Goal: Task Accomplishment & Management: Manage account settings

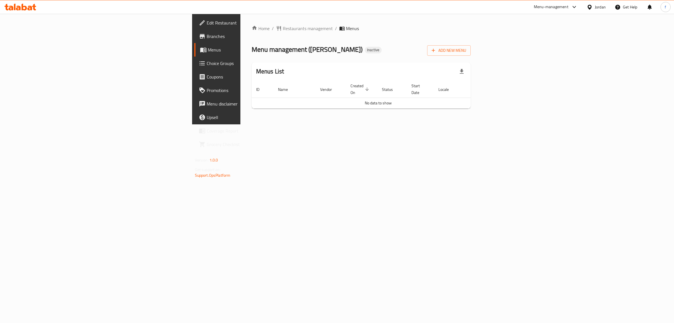
click at [240, 124] on div "Home / Restaurants management / Menus Menu management ( Lara Sweet ) Inactive A…" at bounding box center [361, 69] width 242 height 110
drag, startPoint x: 98, startPoint y: 3, endPoint x: 307, endPoint y: 146, distance: 252.9
click at [303, 124] on div "Home / Restaurants management / Menus Menu management ( Lara Sweet ) Inactive A…" at bounding box center [361, 69] width 242 height 110
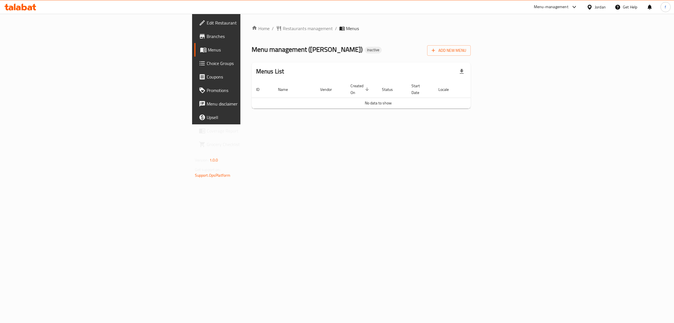
click at [374, 124] on div "Home / Restaurants management / Menus Menu management ( Lara Sweet ) Inactive A…" at bounding box center [361, 69] width 242 height 110
click at [357, 124] on div "Home / Restaurants management / Menus Menu management ( Lara Sweet ) Inactive A…" at bounding box center [361, 69] width 242 height 110
click at [207, 37] on span "Branches" at bounding box center [254, 36] width 94 height 7
click at [207, 23] on span "Edit Restaurant" at bounding box center [254, 22] width 94 height 7
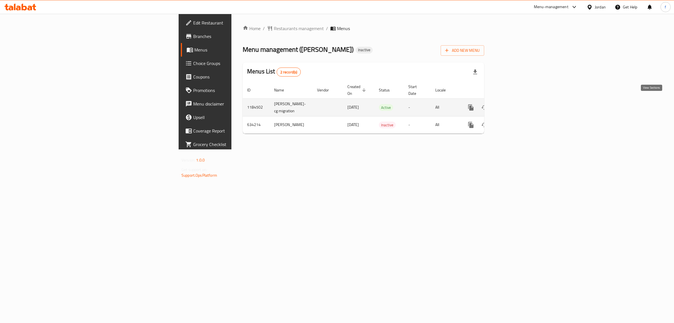
click at [515, 104] on icon "enhanced table" at bounding box center [511, 107] width 7 height 7
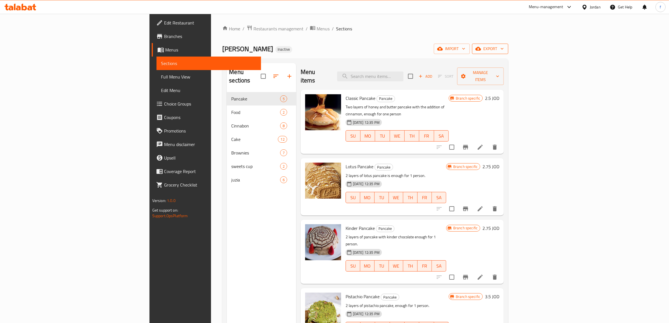
click at [504, 47] on span "export" at bounding box center [489, 48] width 27 height 7
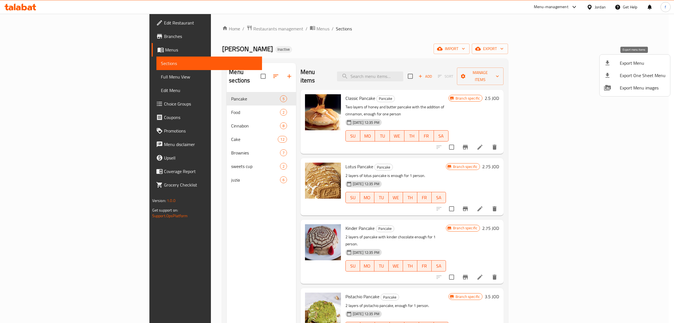
click at [623, 62] on span "Export Menu" at bounding box center [643, 63] width 46 height 7
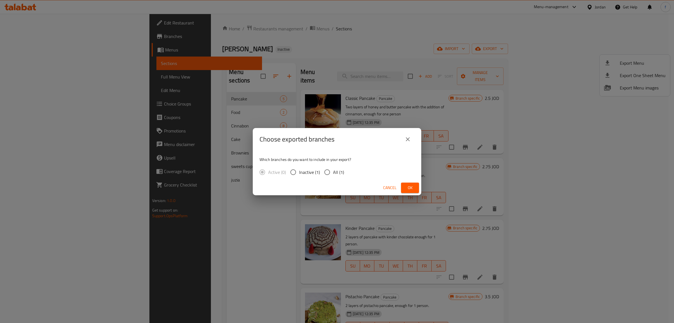
click at [330, 168] on input "All (1)" at bounding box center [327, 172] width 12 height 12
radio input "true"
click at [416, 189] on button "Ok" at bounding box center [410, 187] width 18 height 10
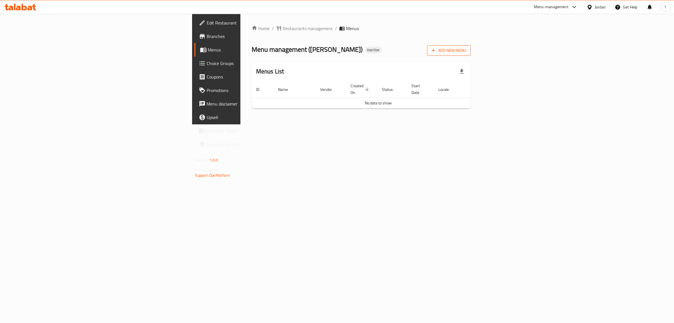
click at [466, 52] on span "Add New Menu" at bounding box center [449, 50] width 35 height 7
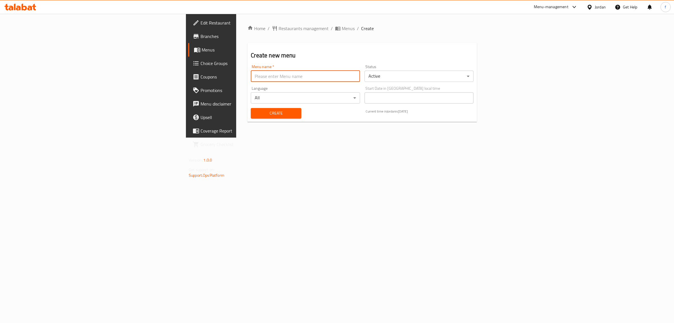
click at [251, 79] on input "text" at bounding box center [305, 76] width 109 height 11
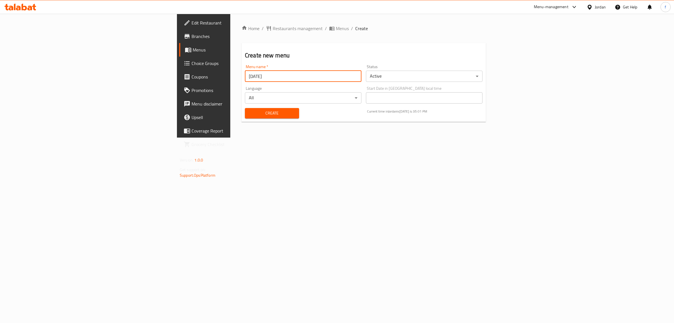
type input "28/9/2025"
click at [249, 112] on span "Create" at bounding box center [271, 113] width 45 height 7
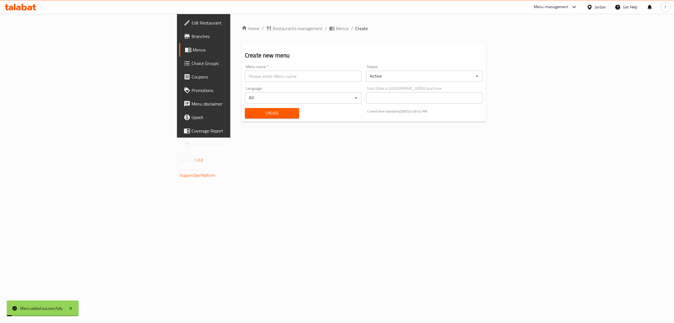
click at [368, 137] on div "Home / Restaurants management / Menus / Create Create new menu Menu name   * Me…" at bounding box center [363, 76] width 267 height 124
click at [193, 49] on span "Menus" at bounding box center [239, 49] width 92 height 7
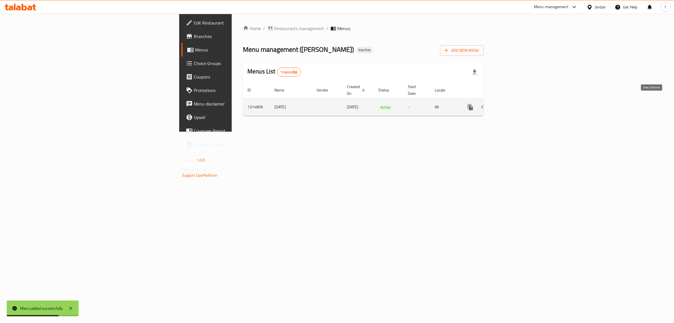
click at [514, 104] on icon "enhanced table" at bounding box center [511, 107] width 7 height 7
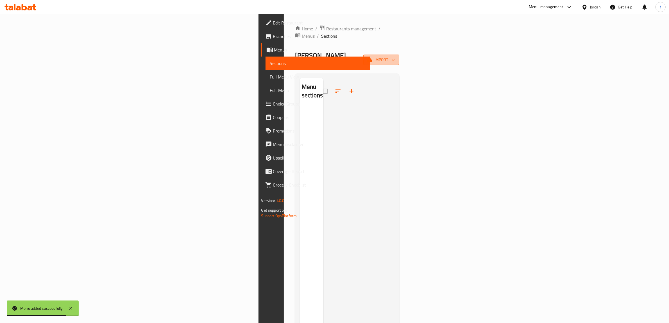
click at [395, 56] on span "import" at bounding box center [381, 59] width 27 height 7
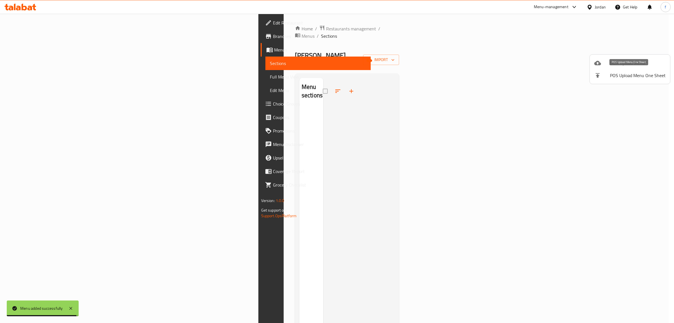
click at [624, 73] on span "POS Upload Menu One Sheet" at bounding box center [638, 75] width 56 height 7
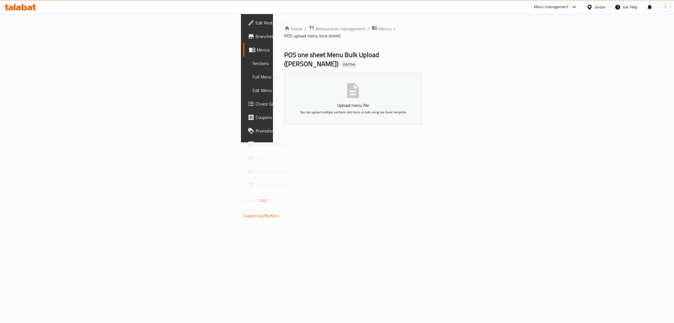
click at [359, 83] on icon "button" at bounding box center [353, 90] width 12 height 15
click at [243, 54] on link "Menus" at bounding box center [298, 49] width 110 height 13
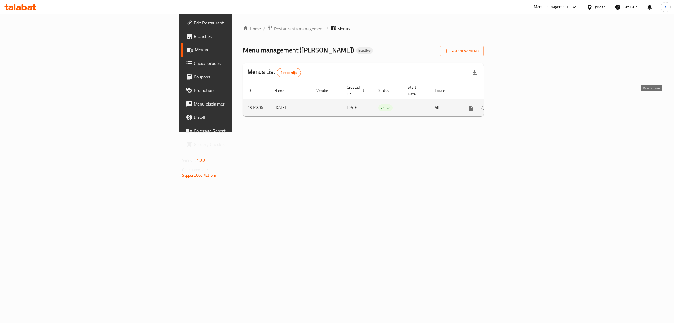
click at [514, 105] on icon "enhanced table" at bounding box center [510, 107] width 5 height 5
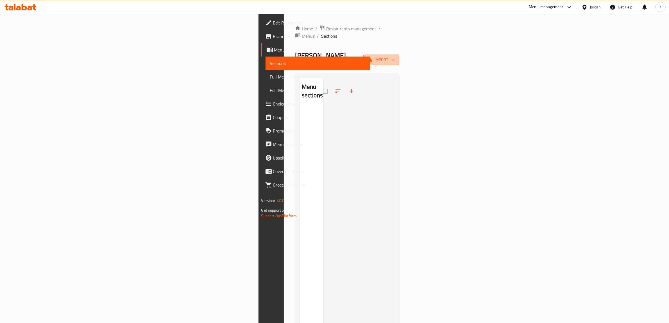
click at [395, 56] on span "import" at bounding box center [381, 59] width 27 height 7
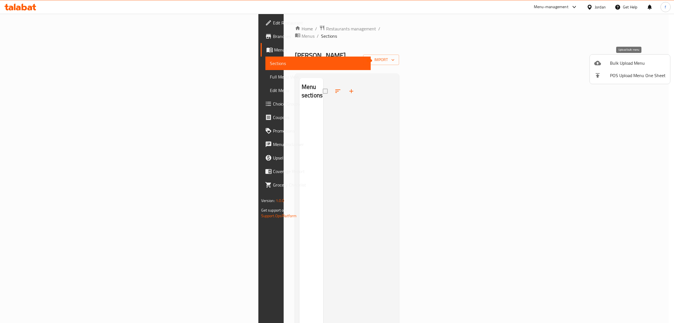
click at [610, 61] on span "Bulk Upload Menu" at bounding box center [638, 63] width 56 height 7
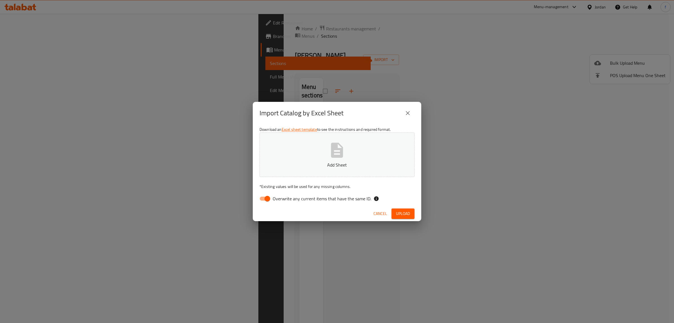
click at [261, 197] on input "Overwrite any current items that have the same ID." at bounding box center [267, 198] width 32 height 11
checkbox input "false"
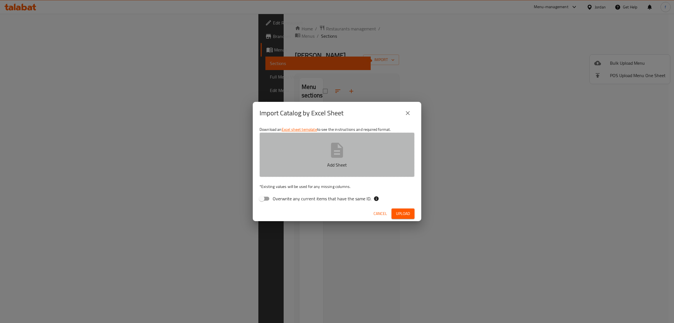
click at [299, 172] on button "Add Sheet" at bounding box center [337, 154] width 155 height 44
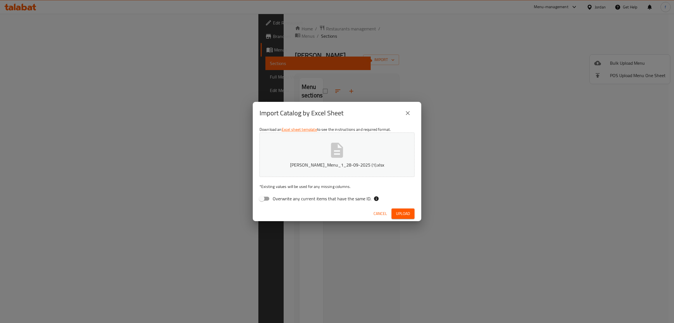
click at [398, 211] on span "Upload" at bounding box center [403, 213] width 14 height 7
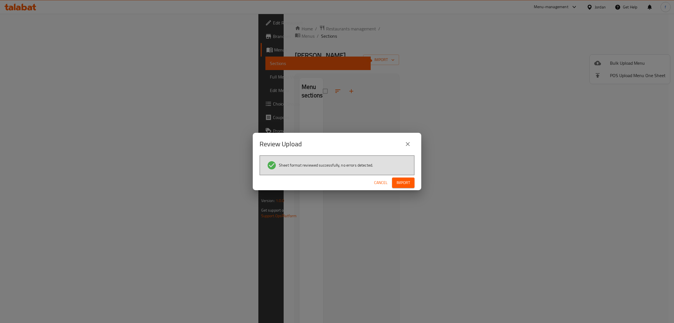
click at [404, 184] on span "Import" at bounding box center [403, 182] width 13 height 7
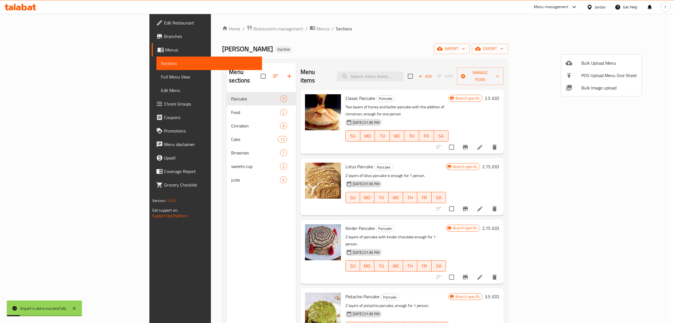
click at [336, 53] on div at bounding box center [337, 161] width 674 height 323
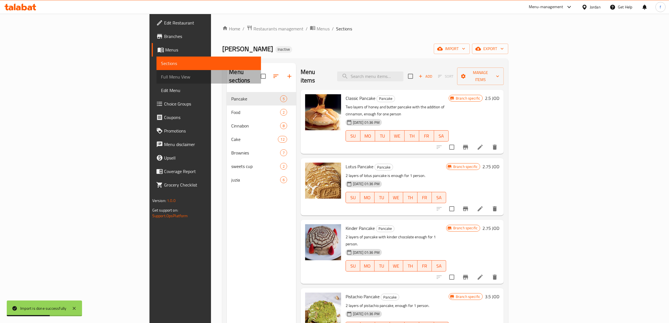
click at [161, 80] on span "Full Menu View" at bounding box center [209, 76] width 96 height 7
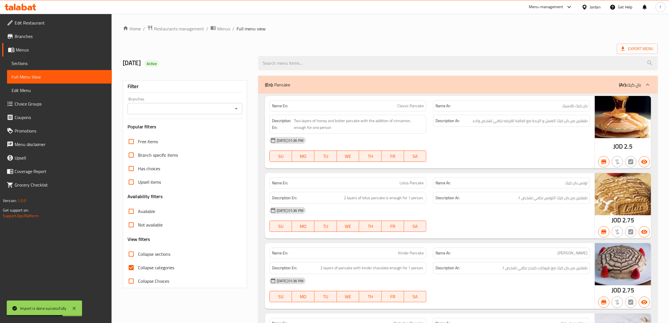
click at [132, 270] on input "Collapse categories" at bounding box center [130, 266] width 13 height 13
checkbox input "false"
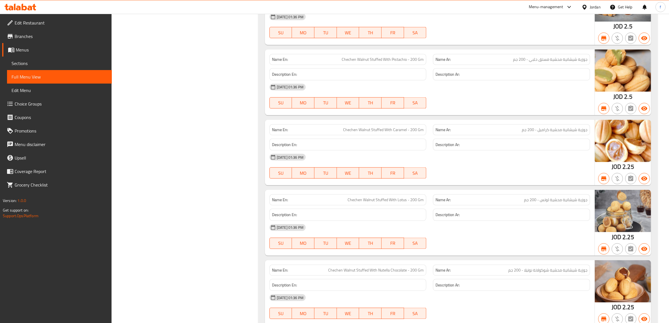
scroll to position [3554, 0]
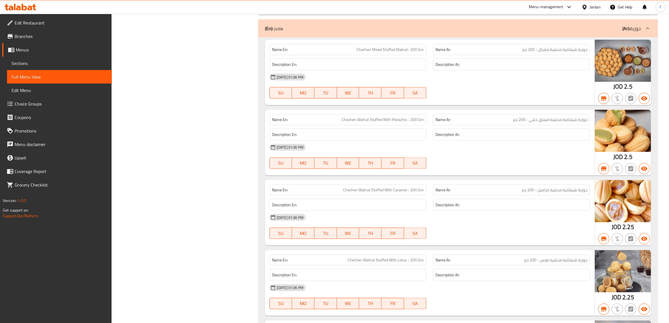
click at [38, 35] on span "Branches" at bounding box center [61, 36] width 93 height 7
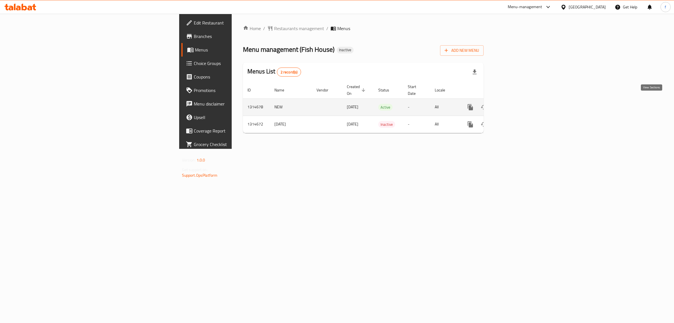
click at [514, 104] on icon "enhanced table" at bounding box center [511, 107] width 7 height 7
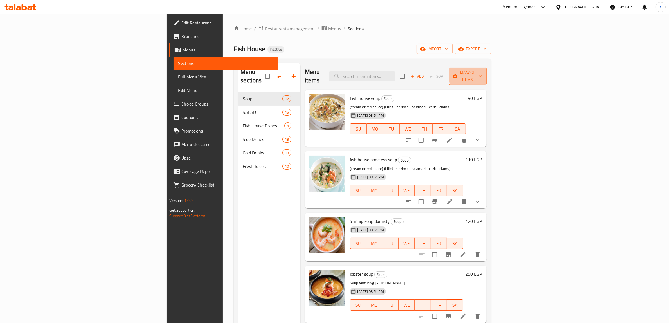
click at [482, 74] on span "Manage items" at bounding box center [467, 76] width 29 height 14
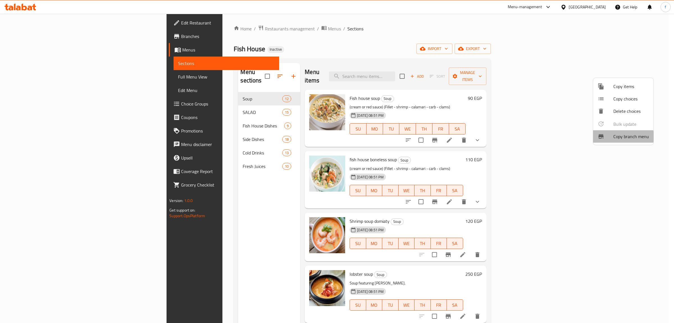
click at [614, 136] on span "Copy branch menu" at bounding box center [632, 136] width 36 height 7
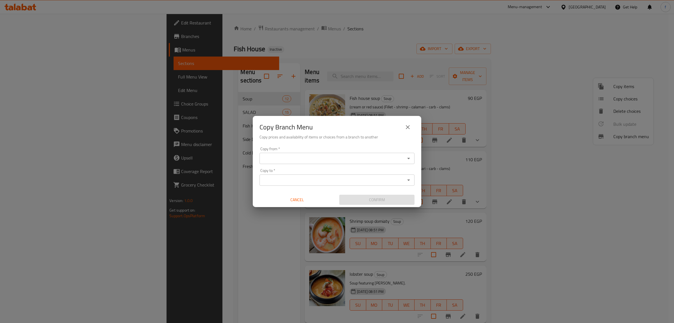
click at [284, 156] on input "Copy from   *" at bounding box center [332, 158] width 142 height 8
click at [409, 124] on icon "close" at bounding box center [408, 127] width 7 height 7
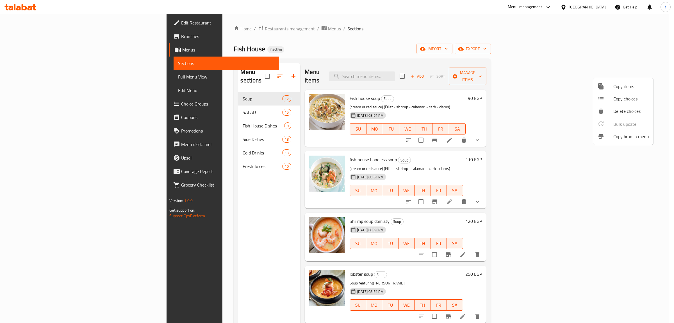
click at [26, 9] on div at bounding box center [337, 161] width 674 height 323
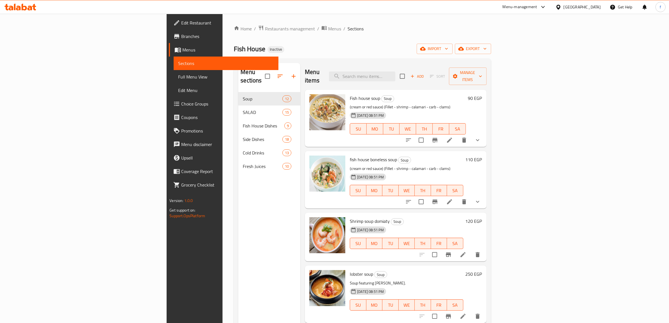
click at [26, 9] on icon at bounding box center [24, 7] width 5 height 7
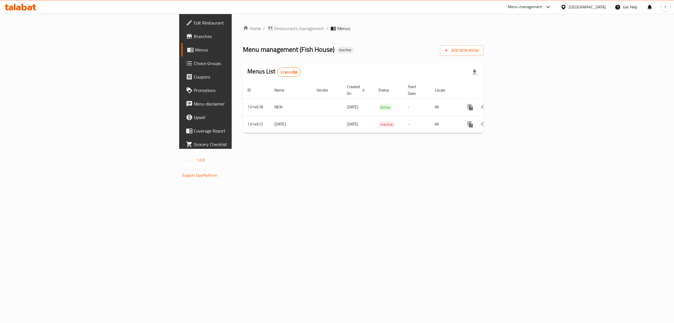
click at [194, 34] on span "Branches" at bounding box center [241, 36] width 94 height 7
click at [194, 36] on span "Branches" at bounding box center [241, 36] width 94 height 7
click at [514, 105] on icon "enhanced table" at bounding box center [510, 107] width 5 height 5
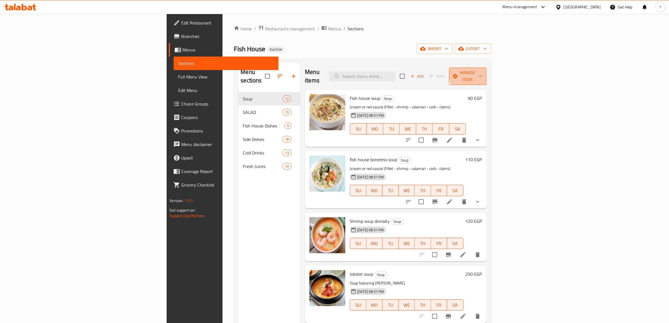
click at [482, 72] on span "Manage items" at bounding box center [467, 76] width 29 height 14
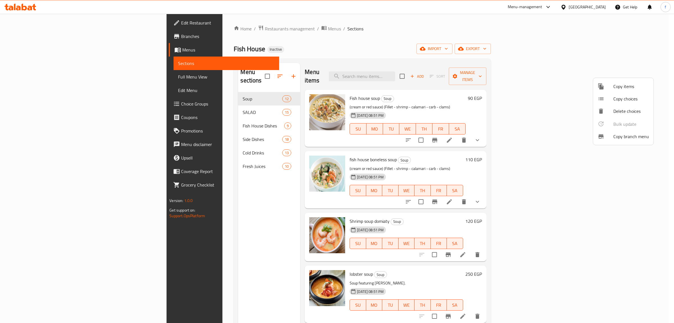
click at [622, 135] on span "Copy branch menu" at bounding box center [632, 136] width 36 height 7
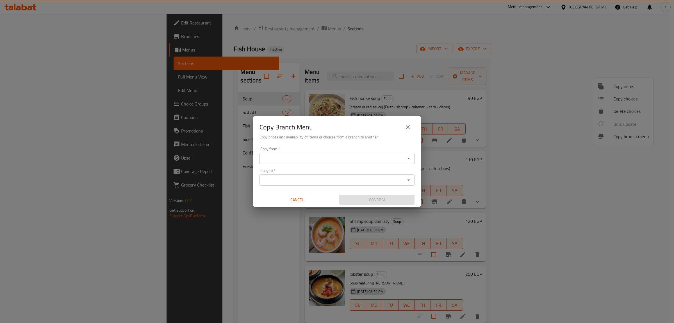
click at [278, 162] on input "Copy from   *" at bounding box center [332, 158] width 142 height 8
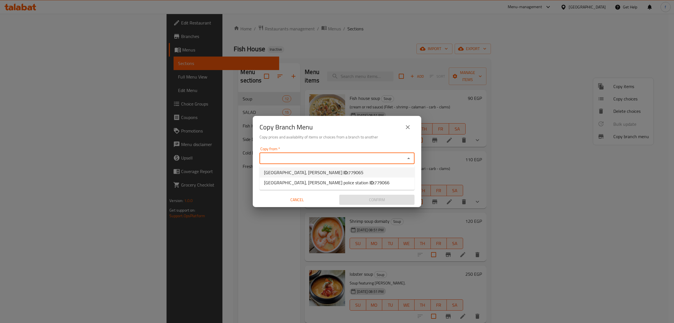
click at [341, 142] on div "Copy Branch Menu Copy prices and availability of items or choices from a branch…" at bounding box center [337, 130] width 169 height 29
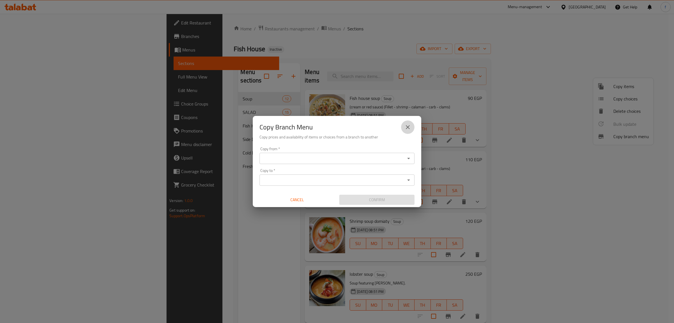
click at [410, 124] on icon "close" at bounding box center [408, 127] width 7 height 7
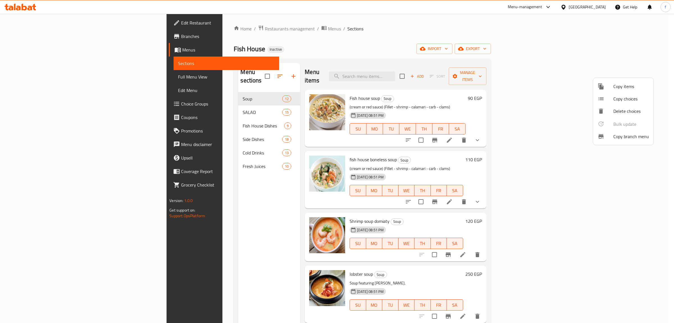
click at [625, 88] on span "Copy items" at bounding box center [632, 86] width 36 height 7
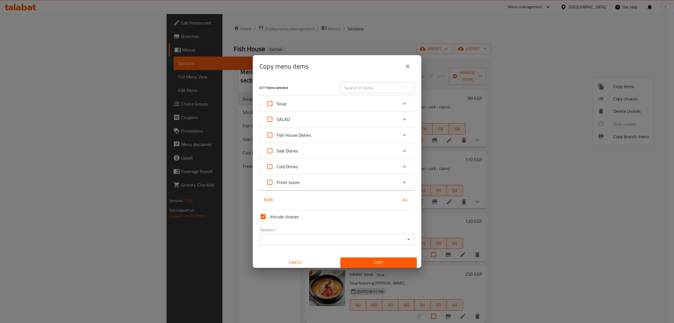
click at [289, 260] on span "Cancel" at bounding box center [296, 262] width 72 height 7
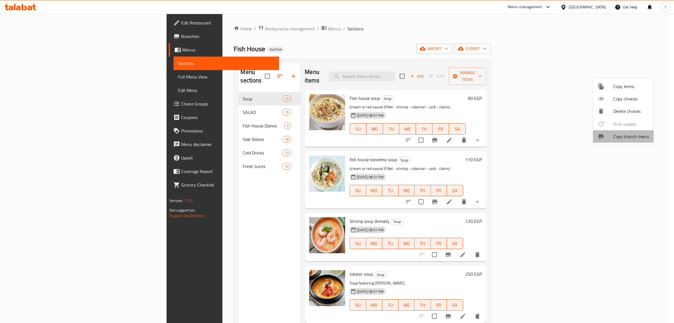
click at [612, 136] on div at bounding box center [606, 136] width 16 height 7
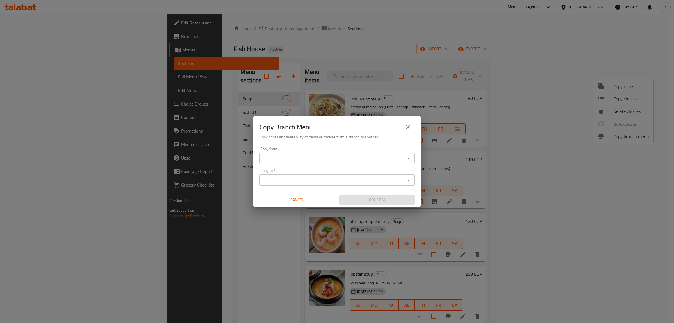
click at [363, 154] on div "Copy from *" at bounding box center [337, 158] width 155 height 11
click at [328, 157] on input "Copy from   *" at bounding box center [332, 158] width 142 height 8
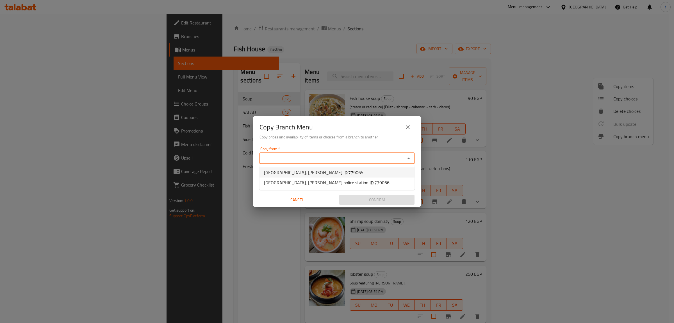
click at [348, 173] on span "779065" at bounding box center [355, 172] width 15 height 8
type input "[GEOGRAPHIC_DATA], [PERSON_NAME]"
click at [326, 179] on input "Copy to   *" at bounding box center [332, 180] width 142 height 8
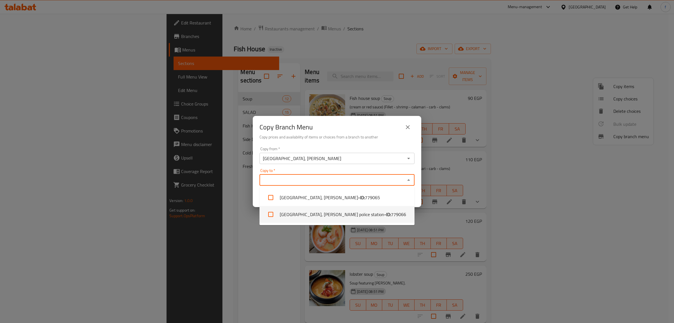
click at [326, 210] on li "[GEOGRAPHIC_DATA], [PERSON_NAME] police station - ID: 779066" at bounding box center [337, 214] width 155 height 17
checkbox input "true"
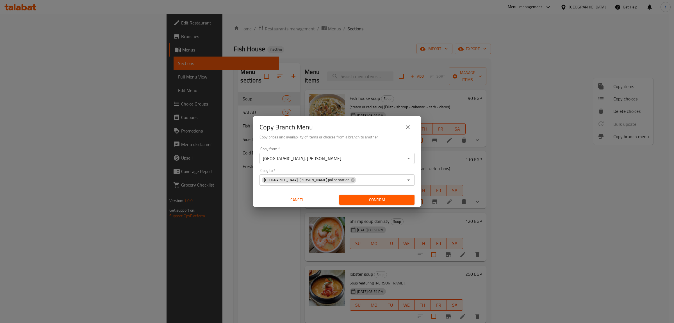
click at [356, 123] on div "Copy Branch Menu" at bounding box center [337, 126] width 155 height 13
click at [310, 162] on div "[GEOGRAPHIC_DATA], [PERSON_NAME] Copy from *" at bounding box center [337, 158] width 155 height 11
click at [330, 162] on input "[GEOGRAPHIC_DATA], [PERSON_NAME]" at bounding box center [332, 158] width 142 height 8
click at [407, 157] on icon "Open" at bounding box center [408, 158] width 7 height 7
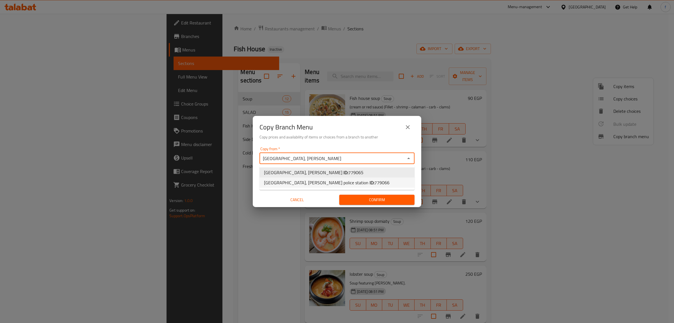
click at [356, 182] on li "[GEOGRAPHIC_DATA], [PERSON_NAME] police station ID: 779066" at bounding box center [337, 182] width 155 height 10
type input "[GEOGRAPHIC_DATA], [PERSON_NAME] police station"
click at [357, 178] on input "Copy to   *" at bounding box center [380, 180] width 47 height 8
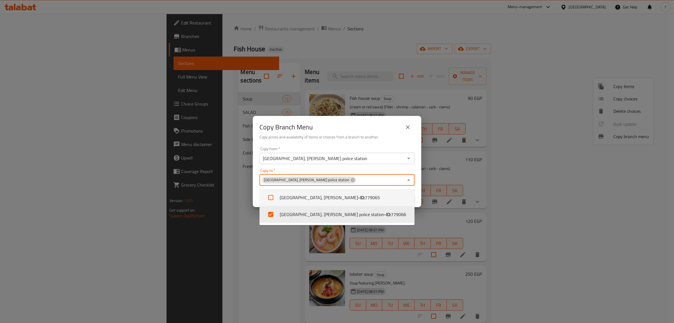
click at [360, 201] on li "[GEOGRAPHIC_DATA], [PERSON_NAME] - ID: 779065" at bounding box center [337, 197] width 155 height 17
checkbox input "true"
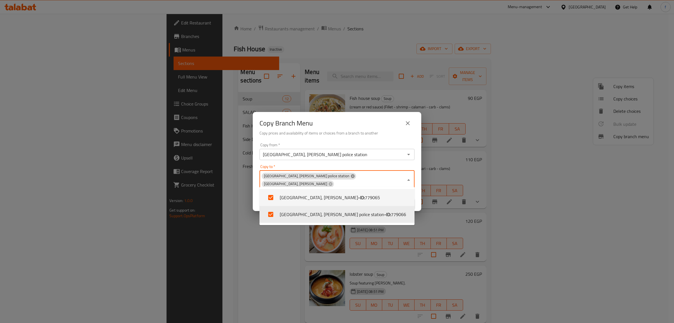
click at [351, 178] on icon at bounding box center [353, 176] width 4 height 4
checkbox input "false"
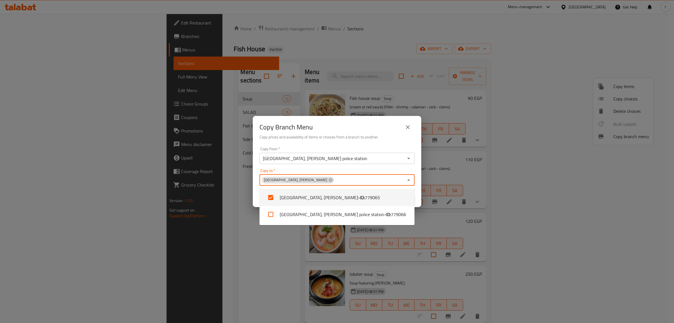
click at [412, 126] on button "close" at bounding box center [407, 126] width 13 height 13
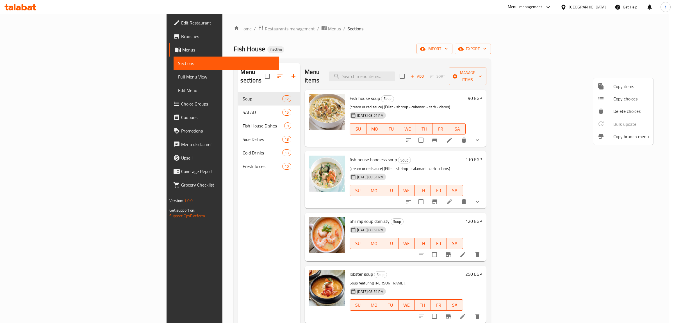
click at [406, 46] on div at bounding box center [337, 161] width 674 height 323
